Goal: Check status

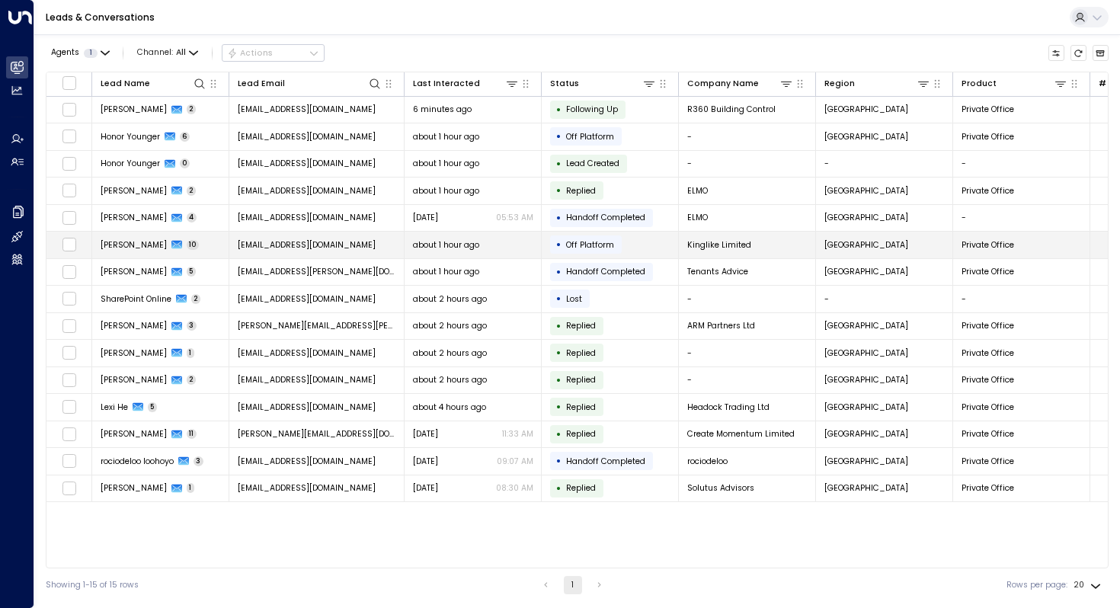
click at [133, 239] on span "[PERSON_NAME]" at bounding box center [134, 244] width 66 height 11
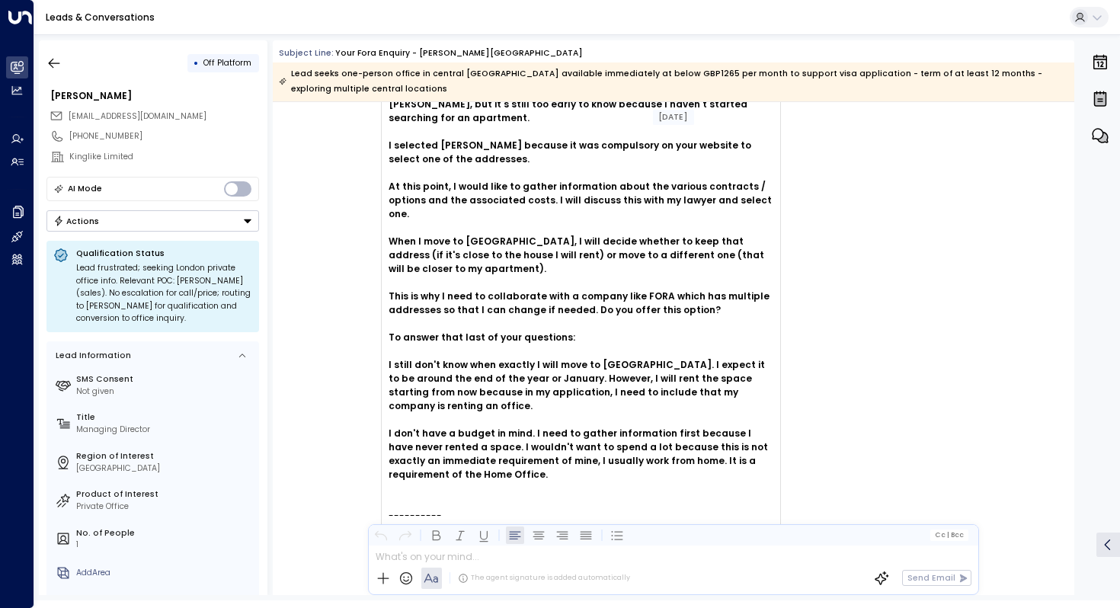
scroll to position [4838, 0]
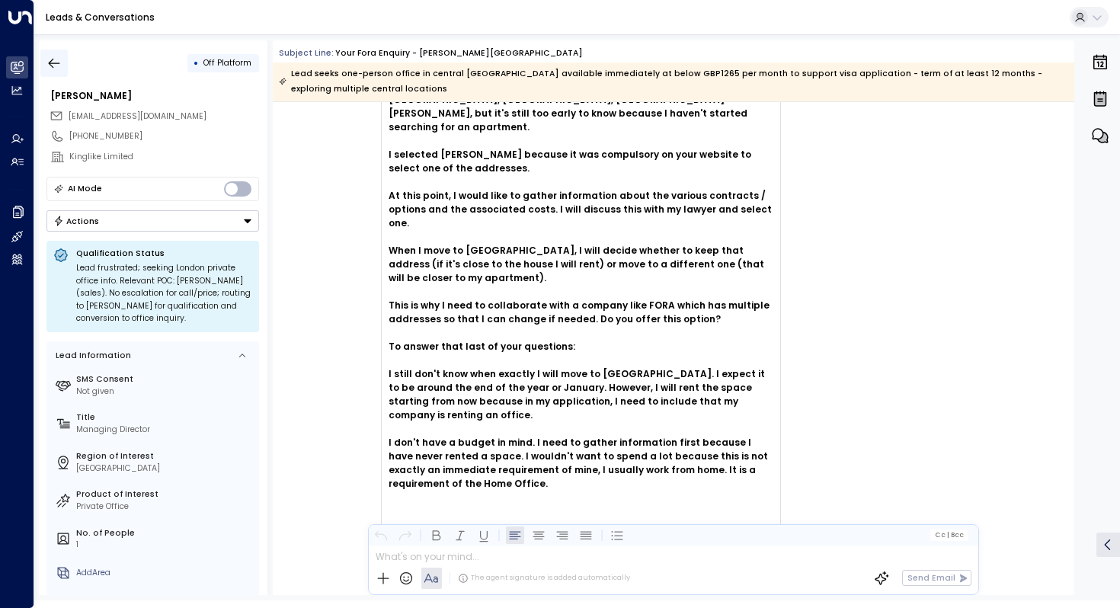
click at [54, 64] on icon "button" at bounding box center [53, 63] width 15 height 15
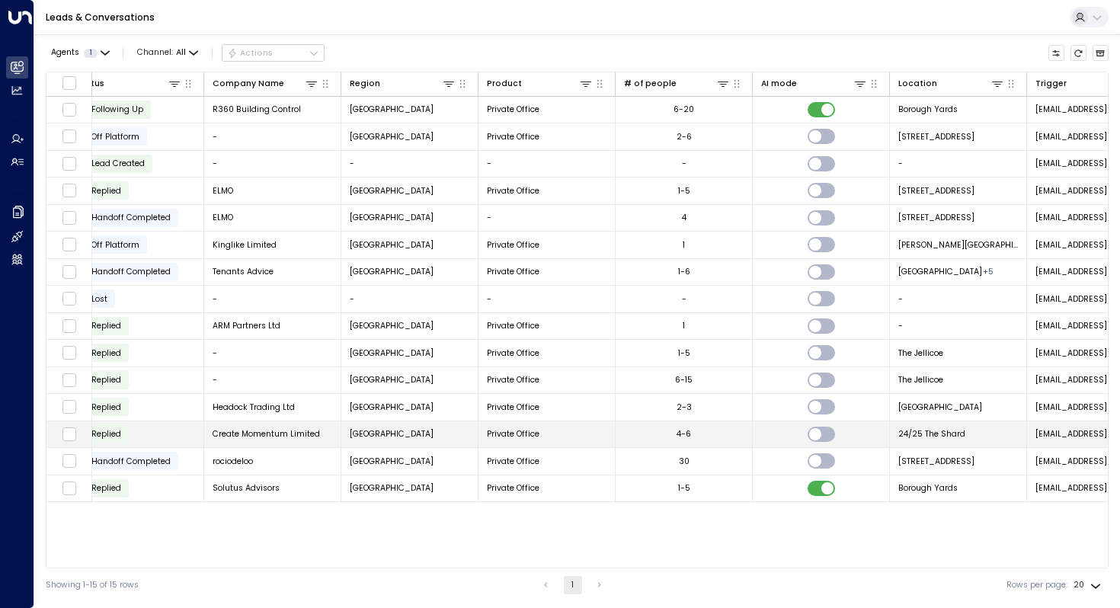
scroll to position [0, 672]
